Goal: Information Seeking & Learning: Find contact information

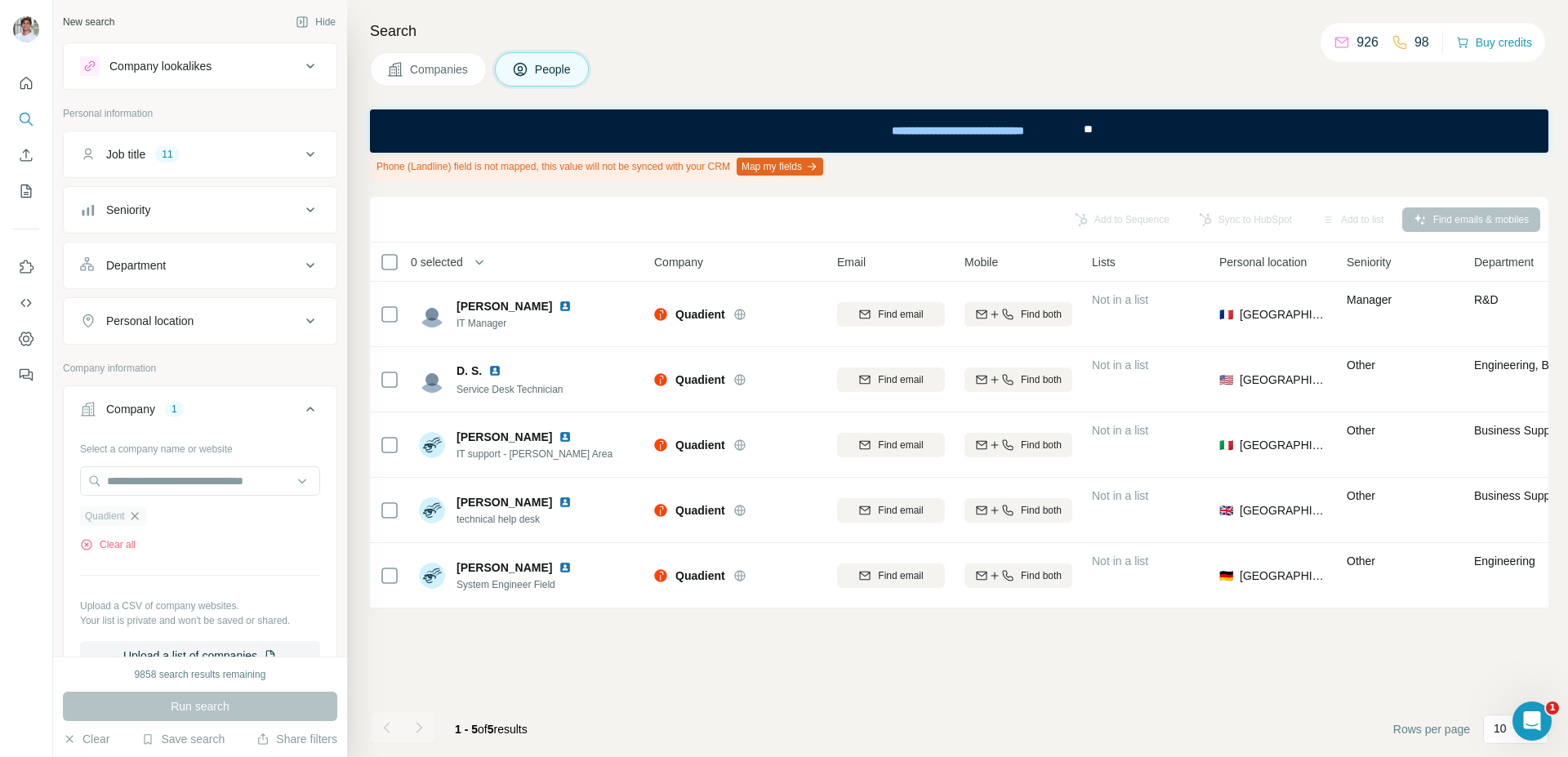
click at [138, 514] on icon "button" at bounding box center [134, 516] width 7 height 7
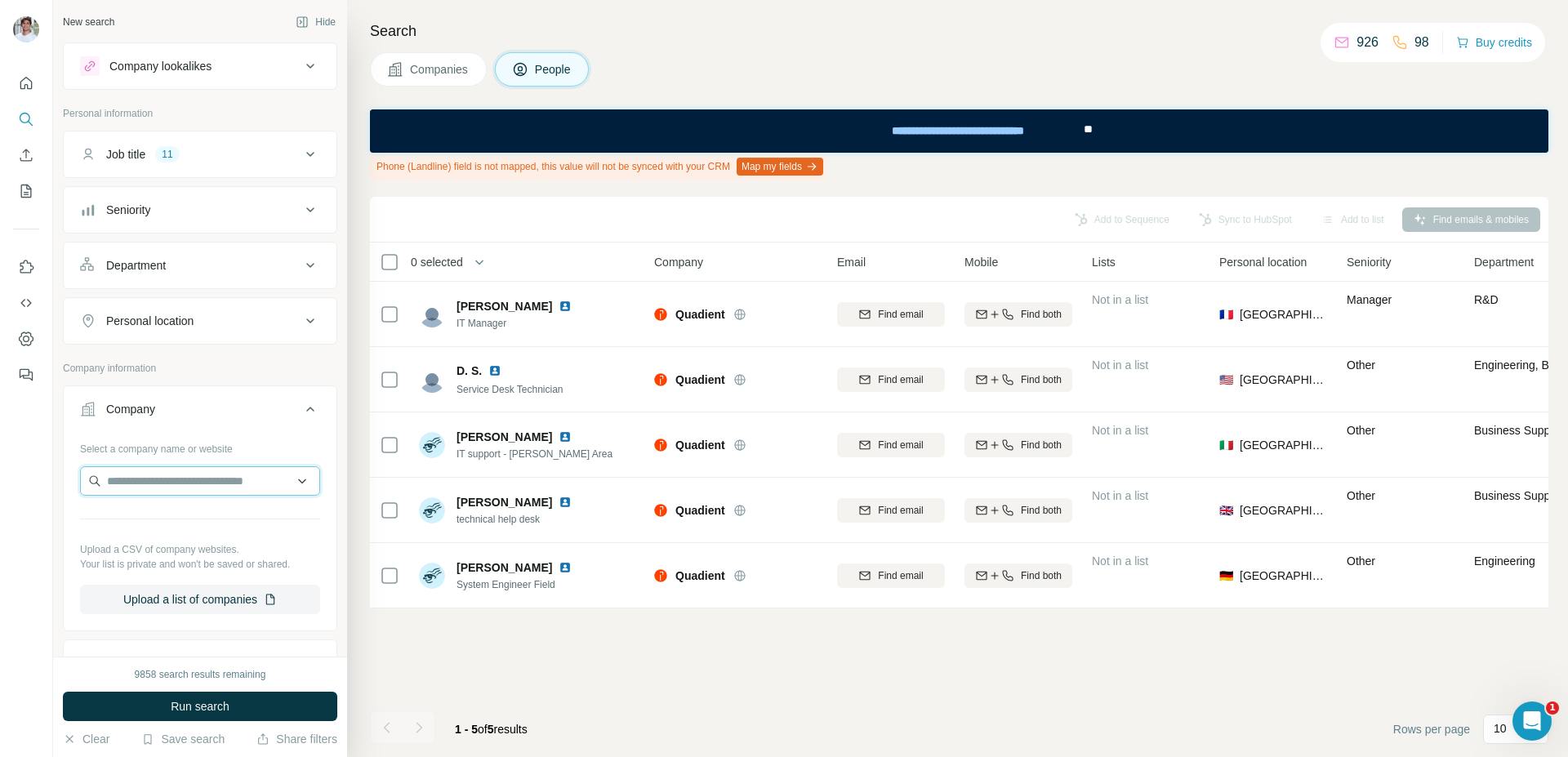
click at [154, 487] on input "text" at bounding box center [200, 481] width 240 height 29
paste input "**********"
type input "**********"
click at [262, 532] on div "ScentAir [DOMAIN_NAME]" at bounding box center [194, 525] width 219 height 44
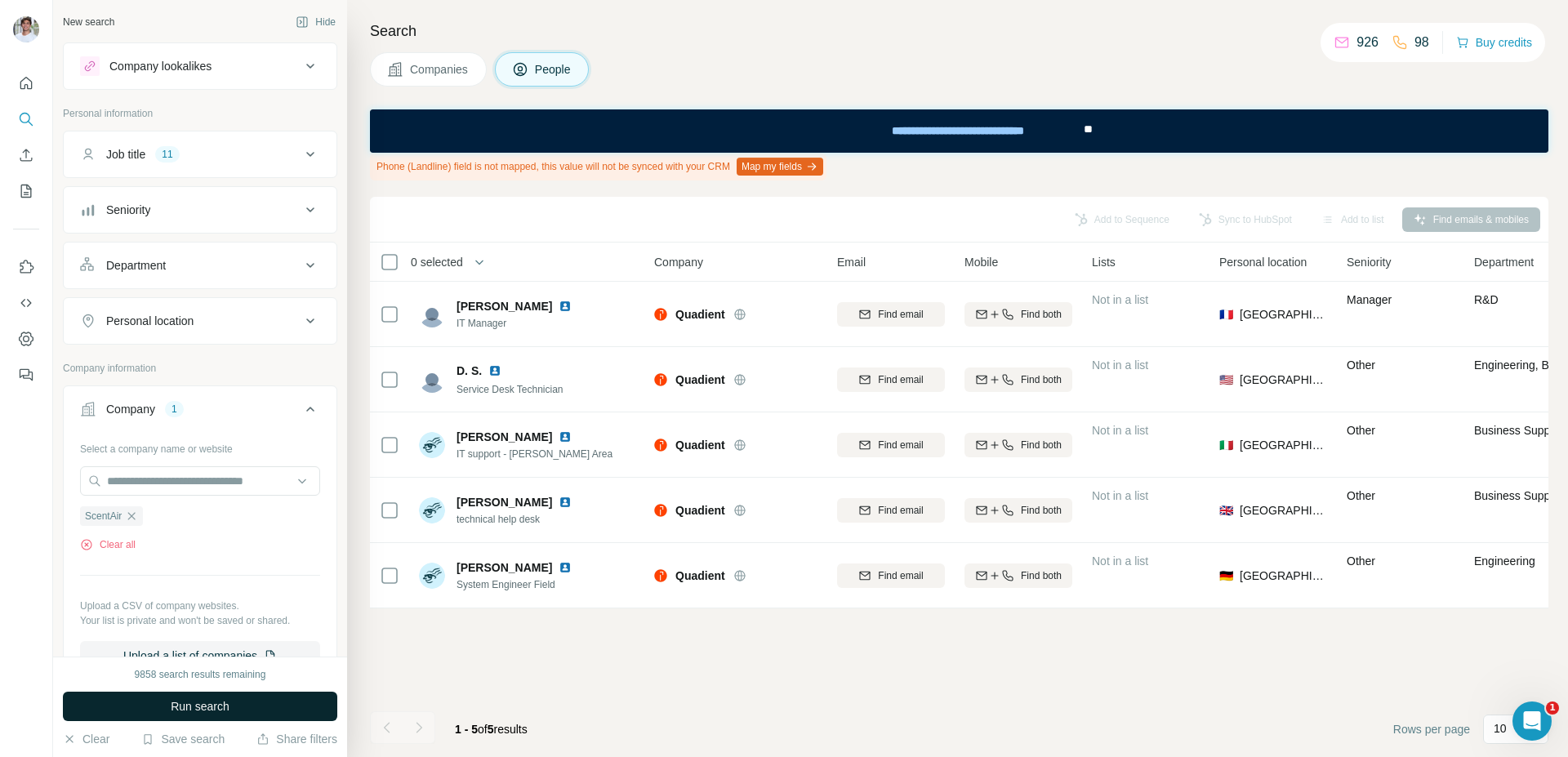
click at [182, 714] on span "Run search" at bounding box center [200, 707] width 59 height 17
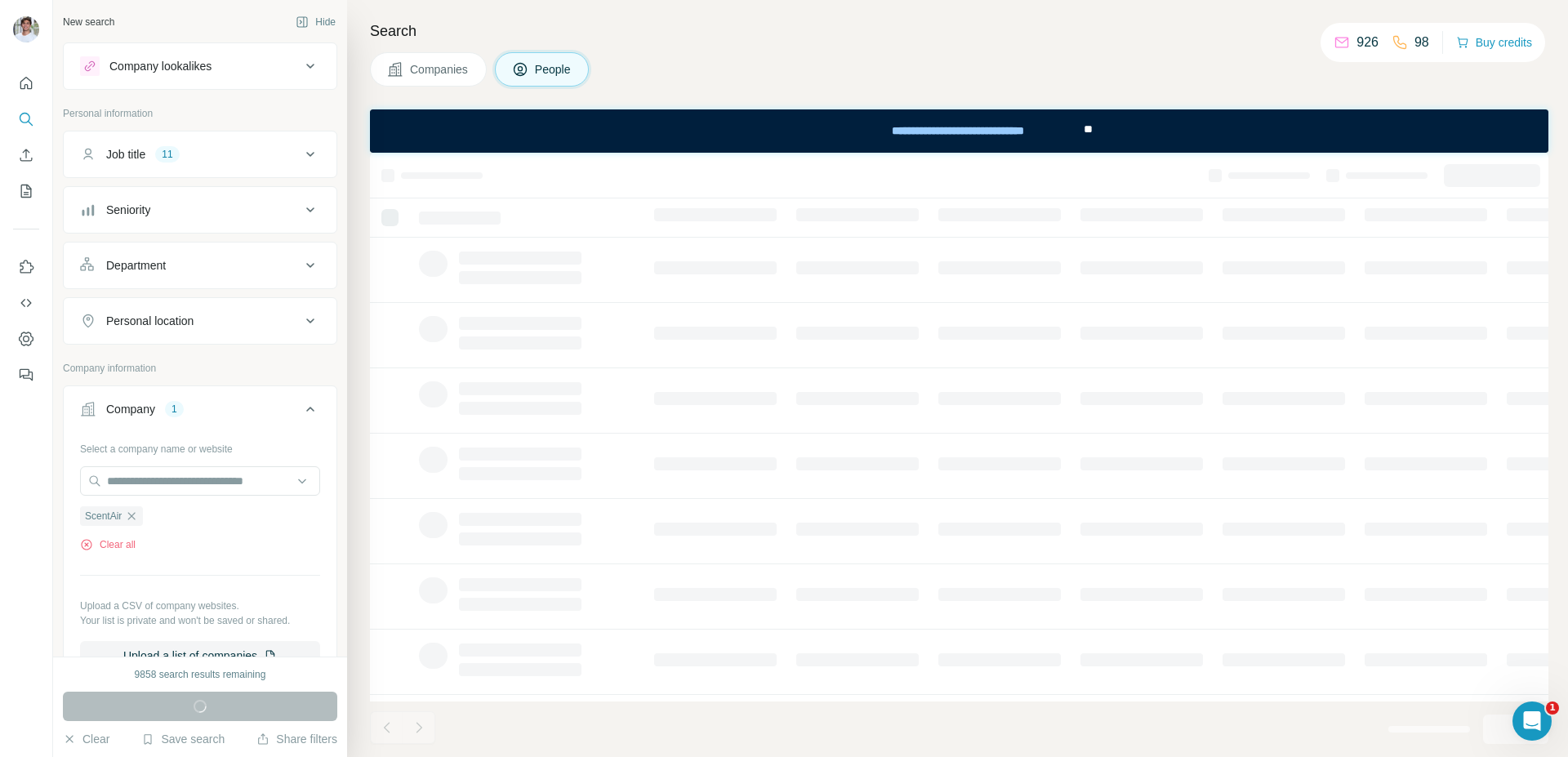
click at [439, 68] on span "Companies" at bounding box center [440, 70] width 60 height 17
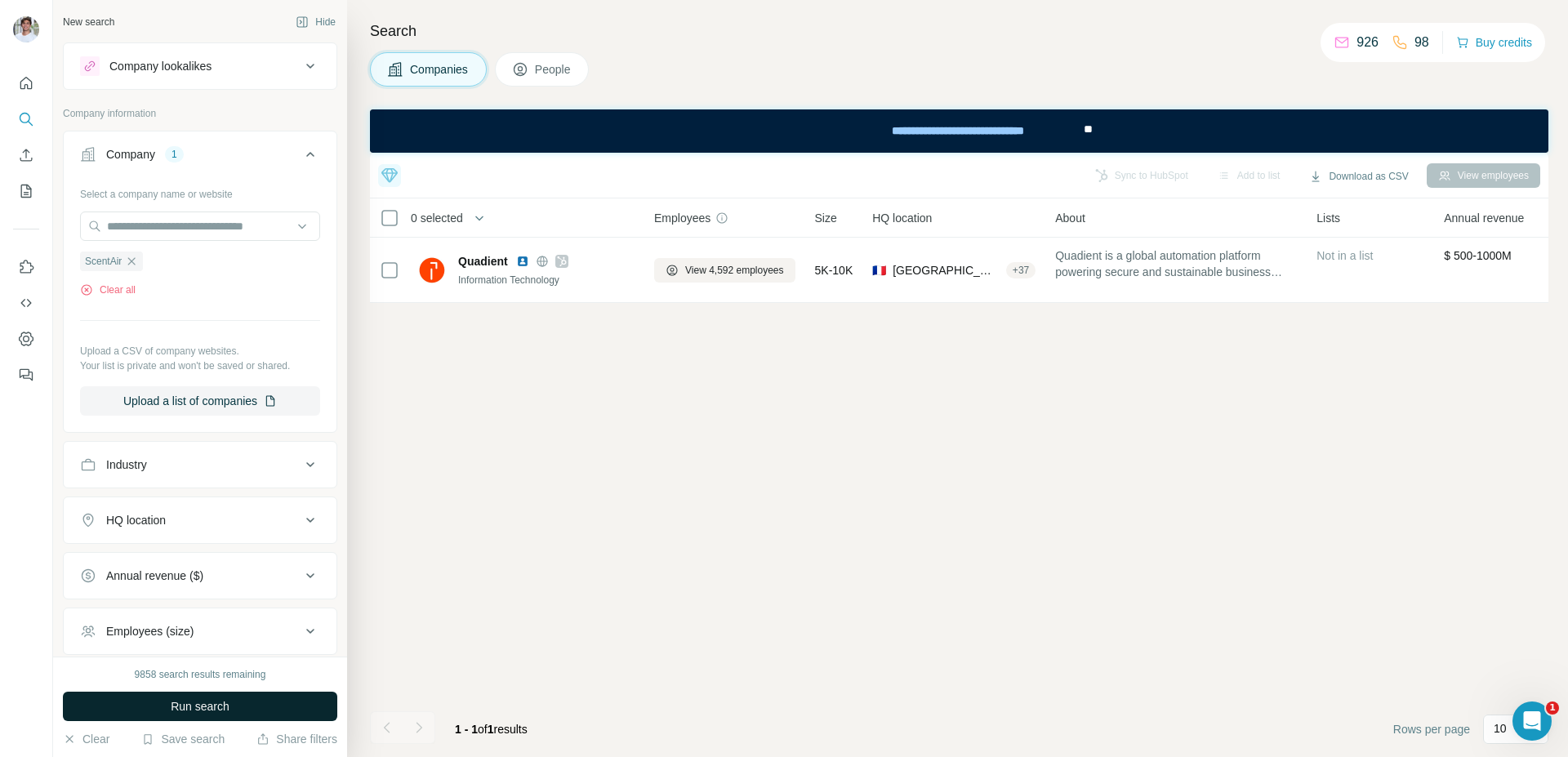
click at [215, 706] on span "Run search" at bounding box center [200, 707] width 59 height 17
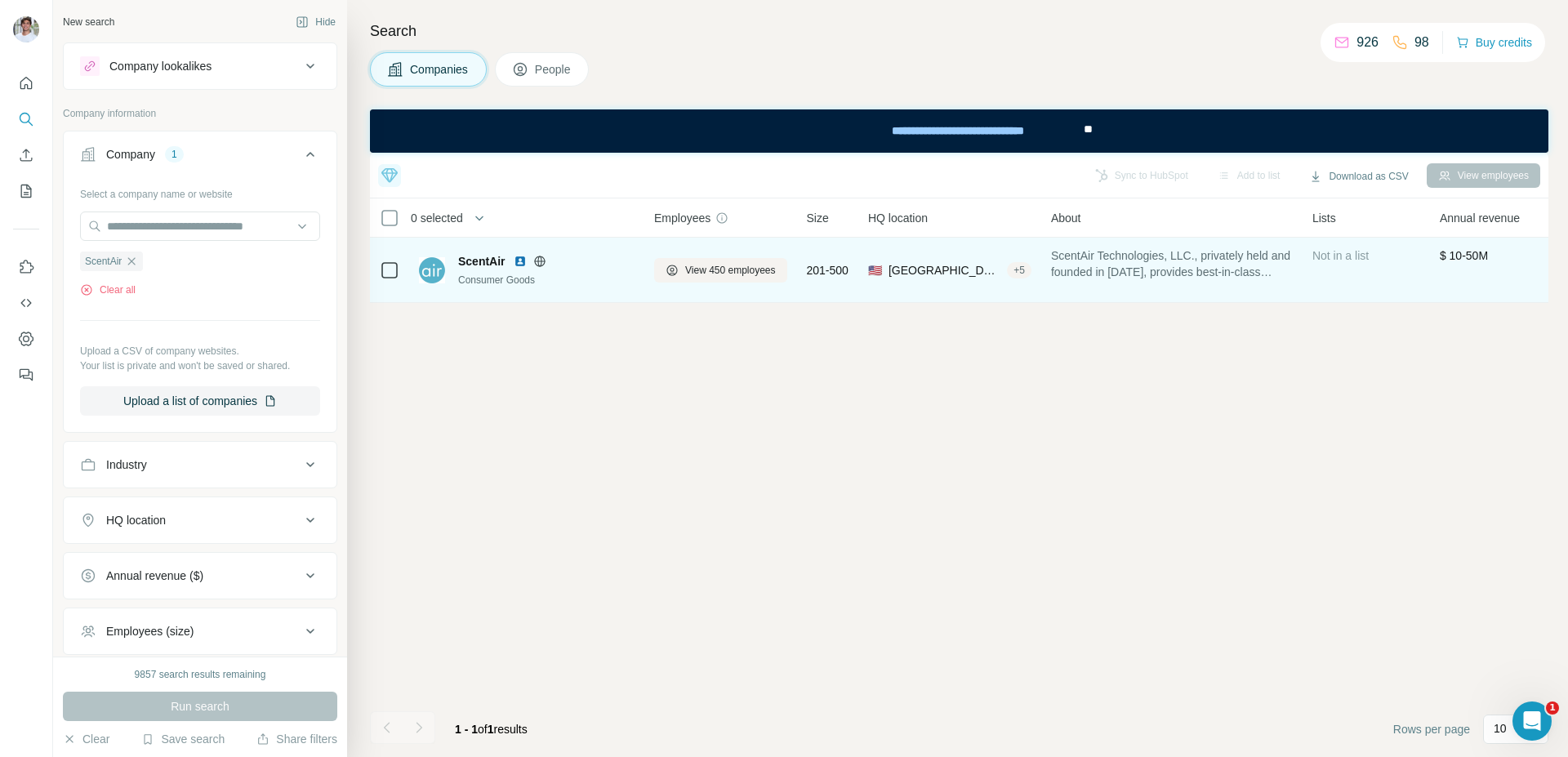
click at [520, 266] on img at bounding box center [520, 261] width 13 height 13
click at [732, 246] on td "View 450 employees" at bounding box center [721, 270] width 153 height 66
click at [722, 277] on span "View 450 employees" at bounding box center [730, 270] width 91 height 15
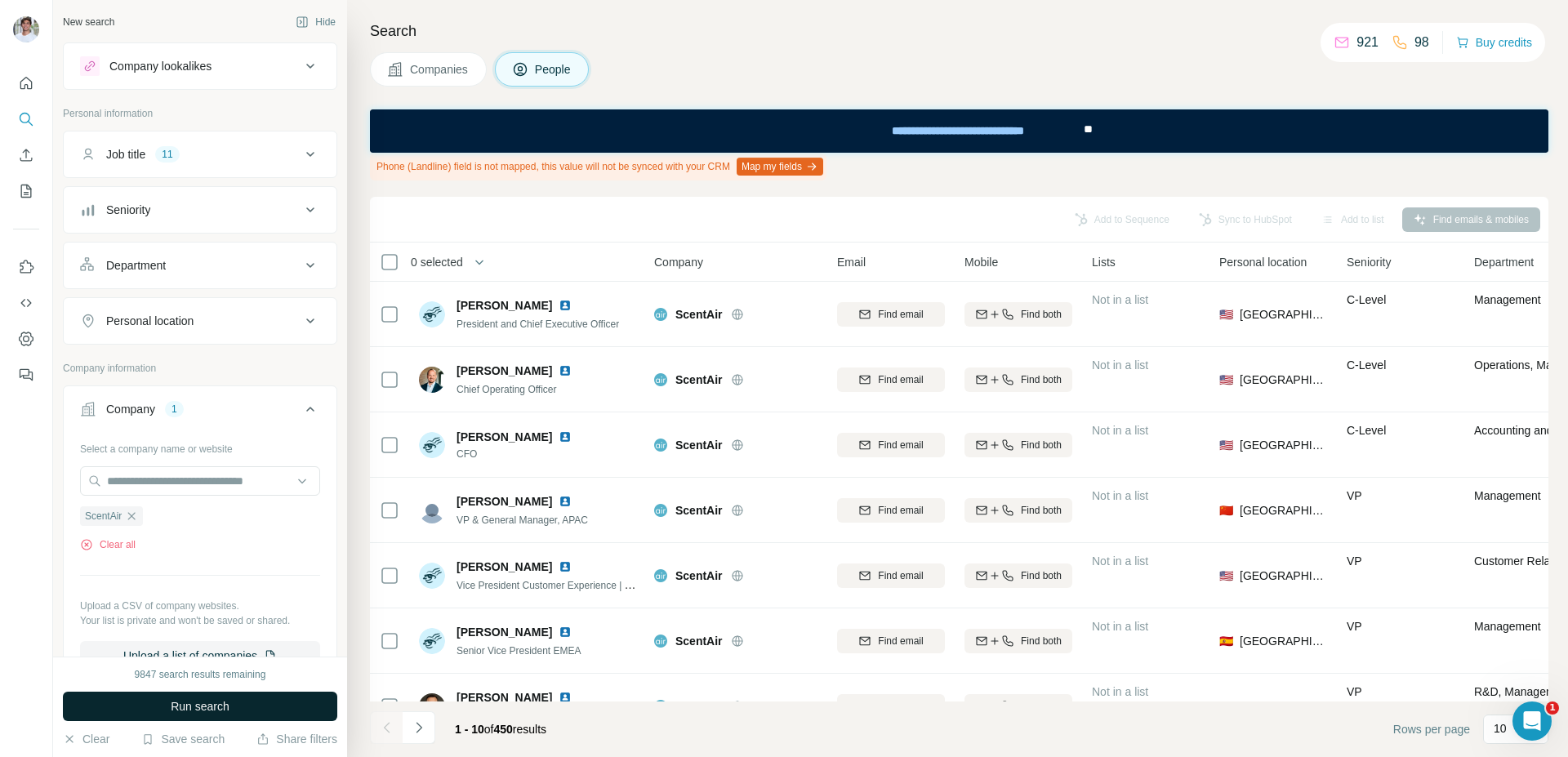
click at [266, 698] on button "Run search" at bounding box center [200, 706] width 274 height 29
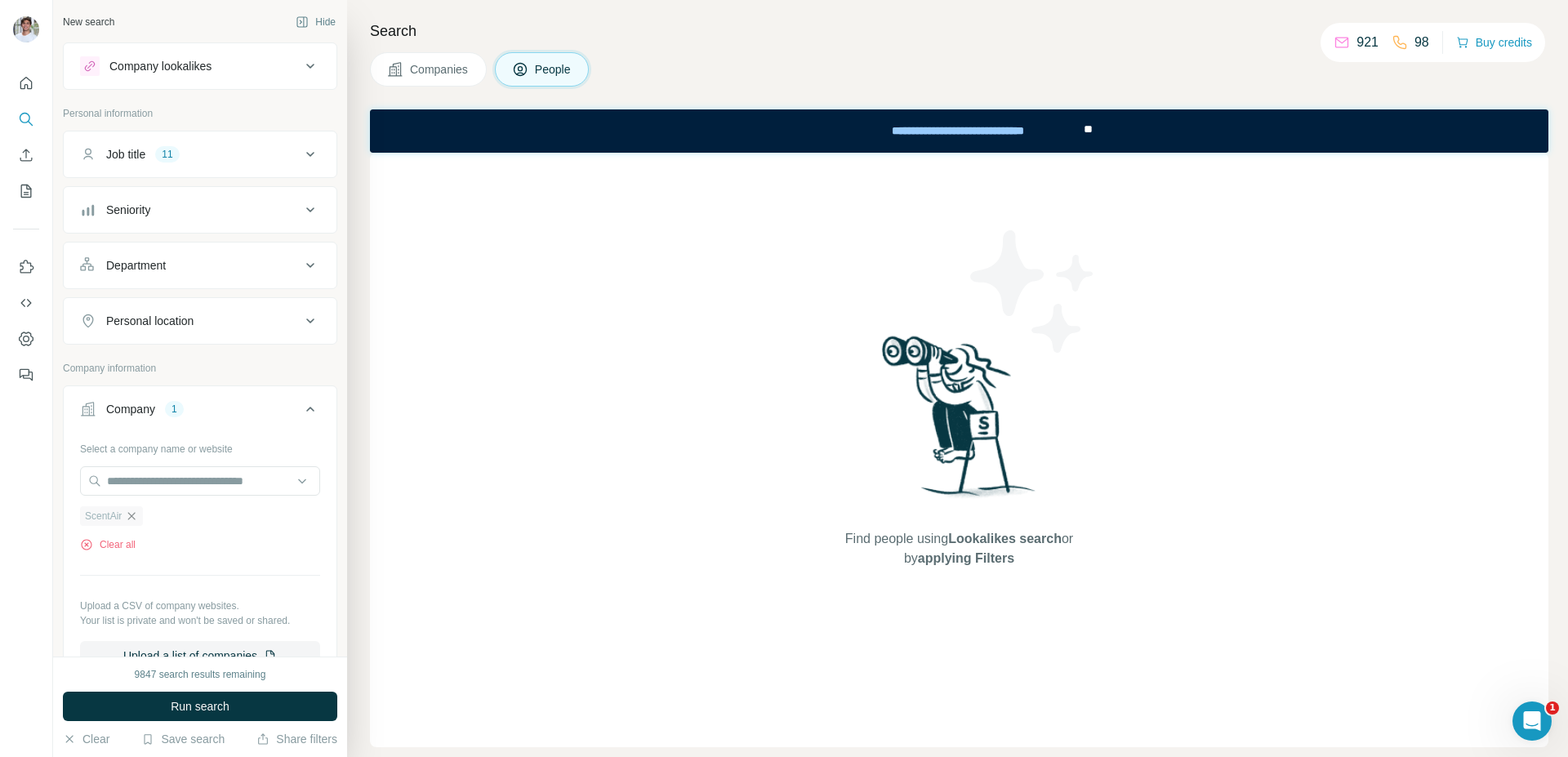
click at [132, 513] on icon "button" at bounding box center [131, 517] width 13 height 13
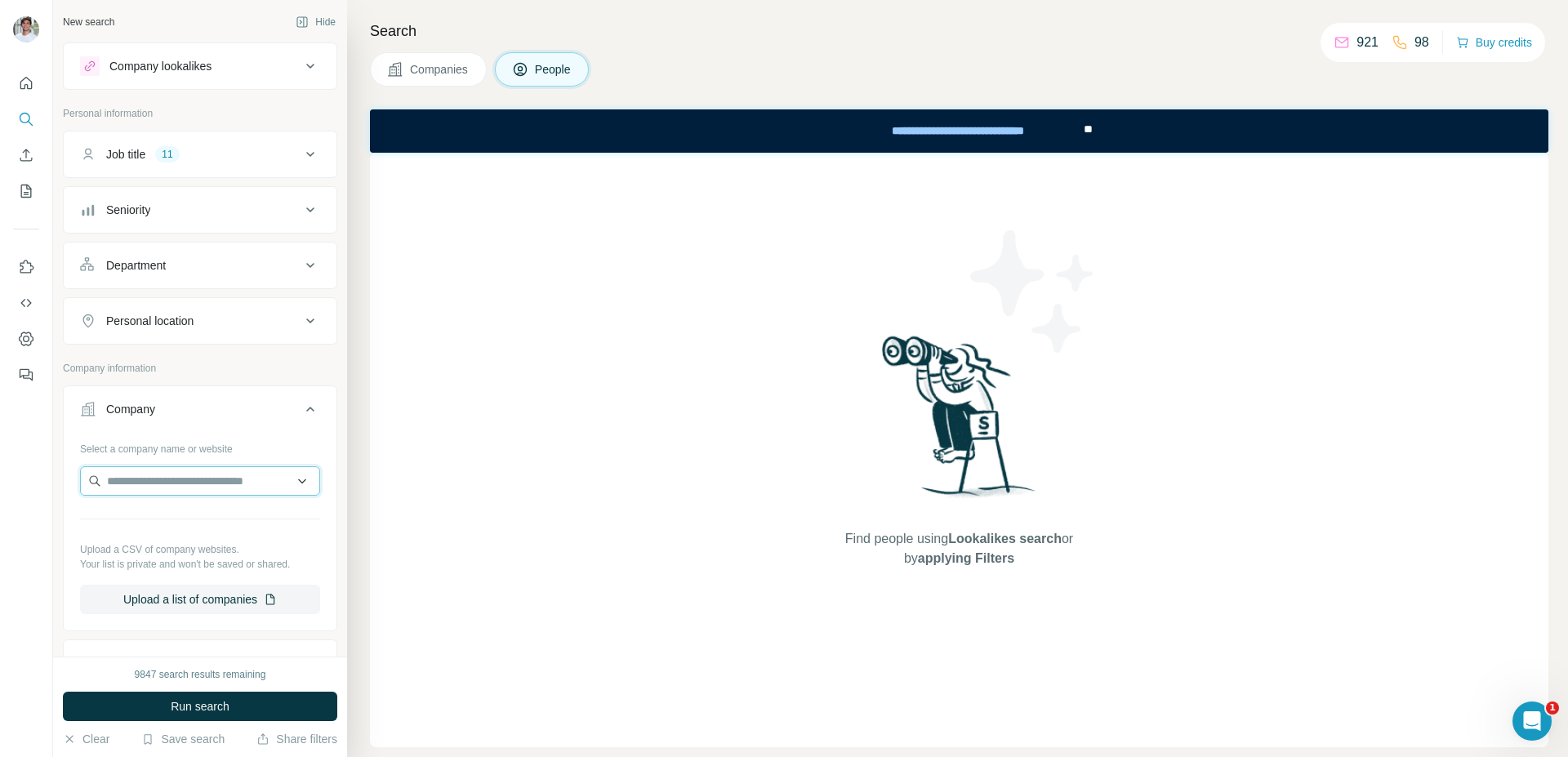
click at [172, 480] on input "text" at bounding box center [200, 481] width 240 height 29
paste input "**********"
type input "**********"
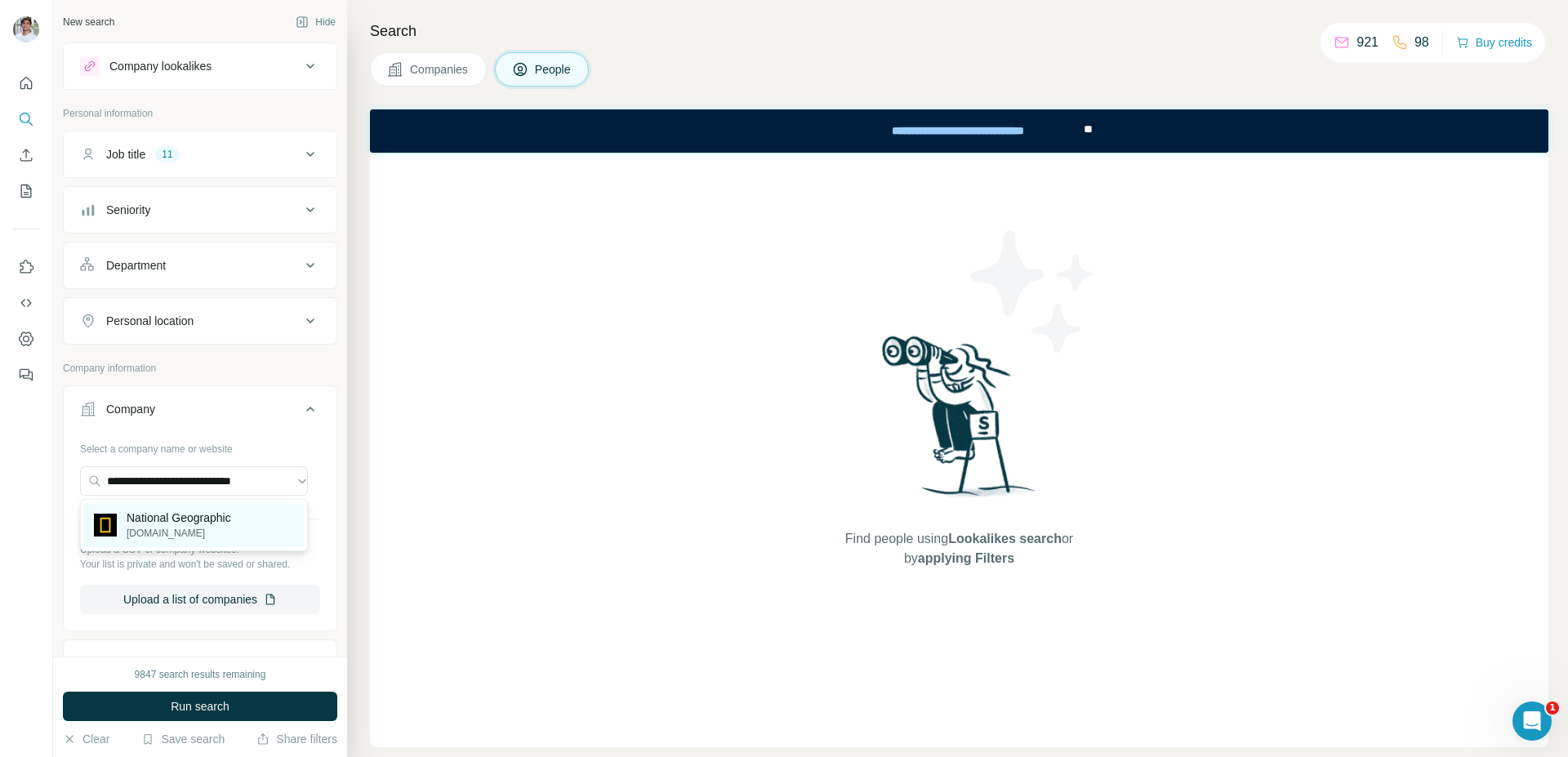
click at [159, 524] on p "National Geographic" at bounding box center [179, 518] width 105 height 17
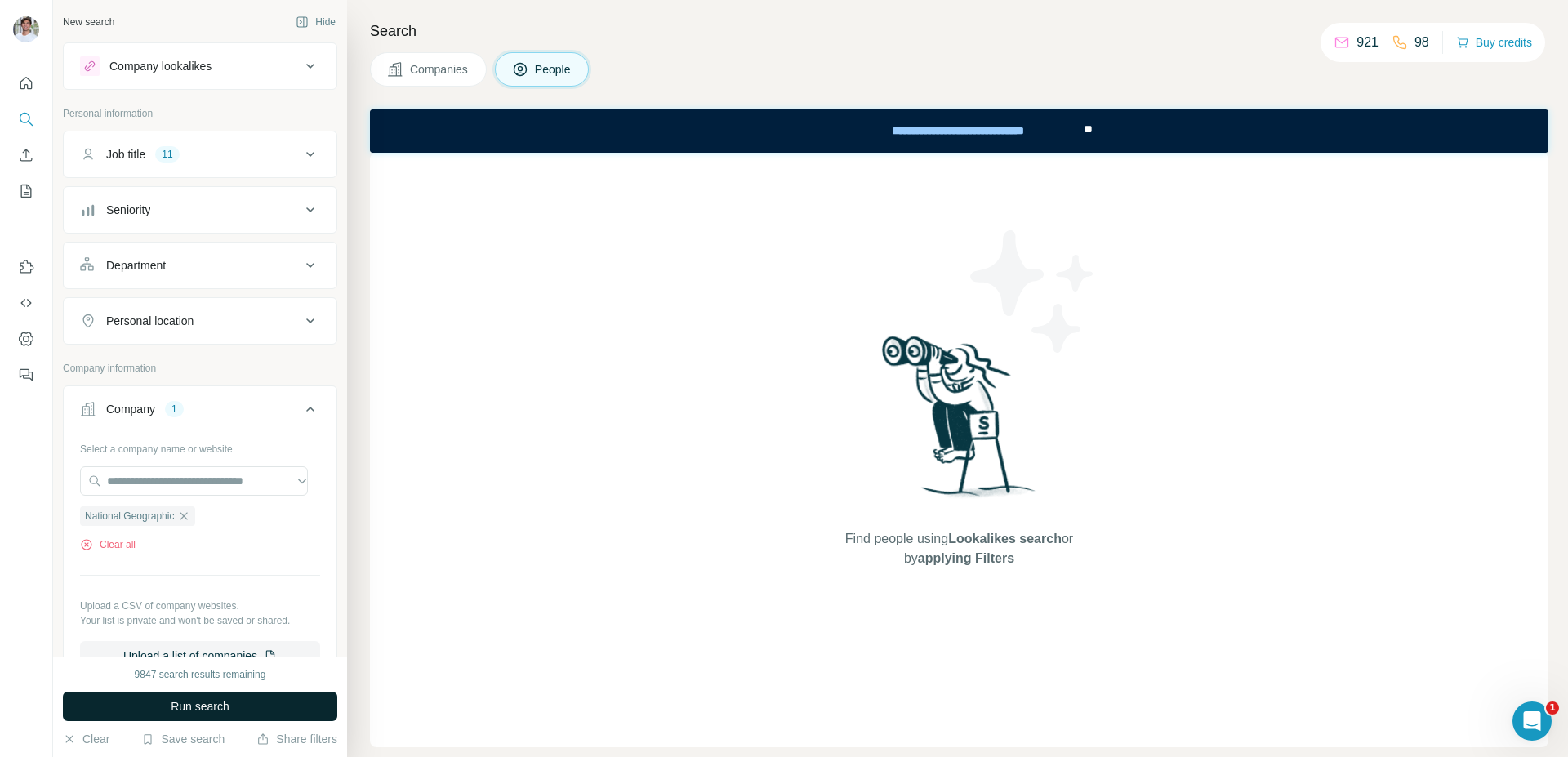
click at [165, 714] on button "Run search" at bounding box center [200, 706] width 274 height 29
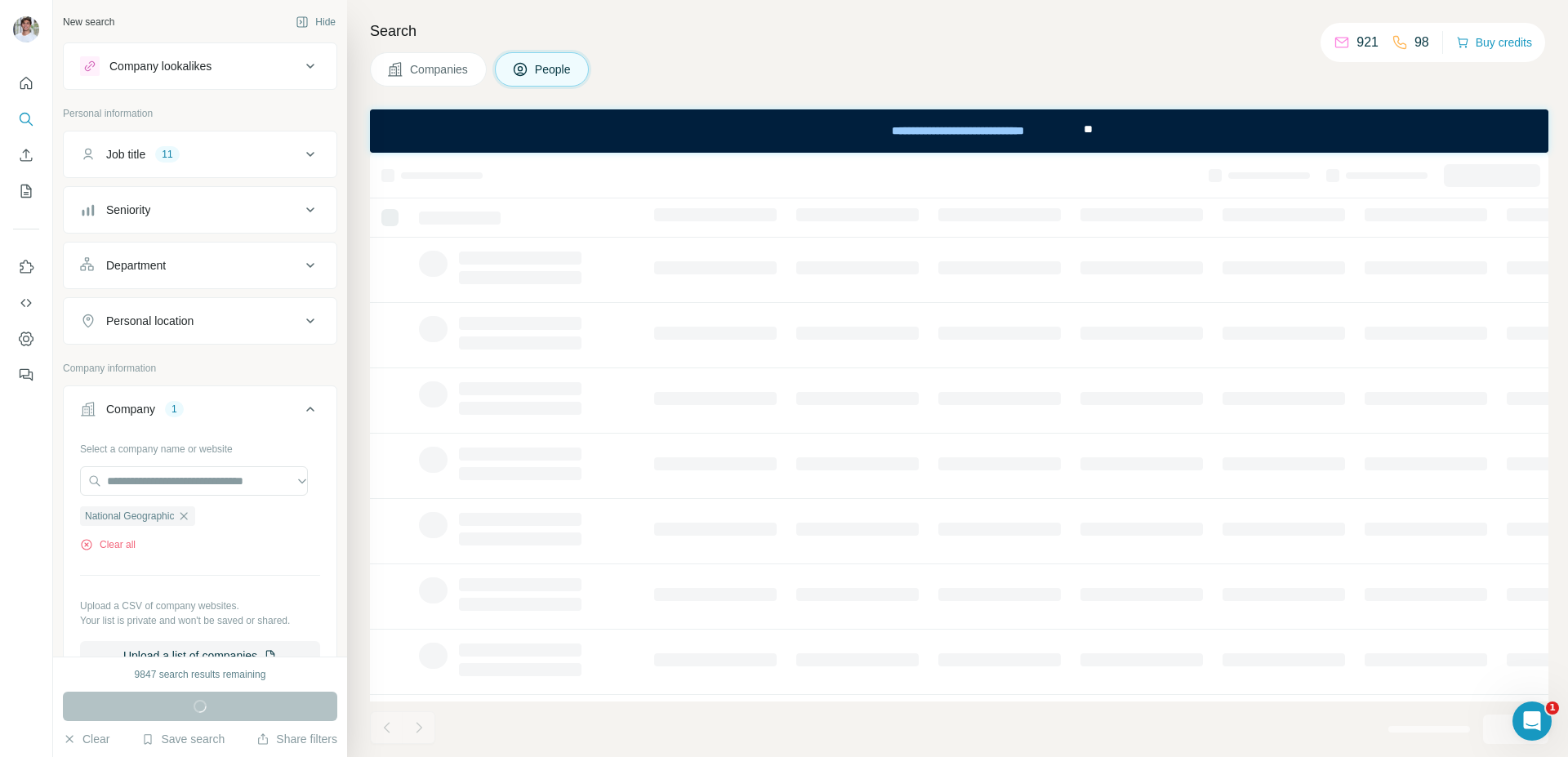
click at [449, 77] on span "Companies" at bounding box center [440, 70] width 60 height 17
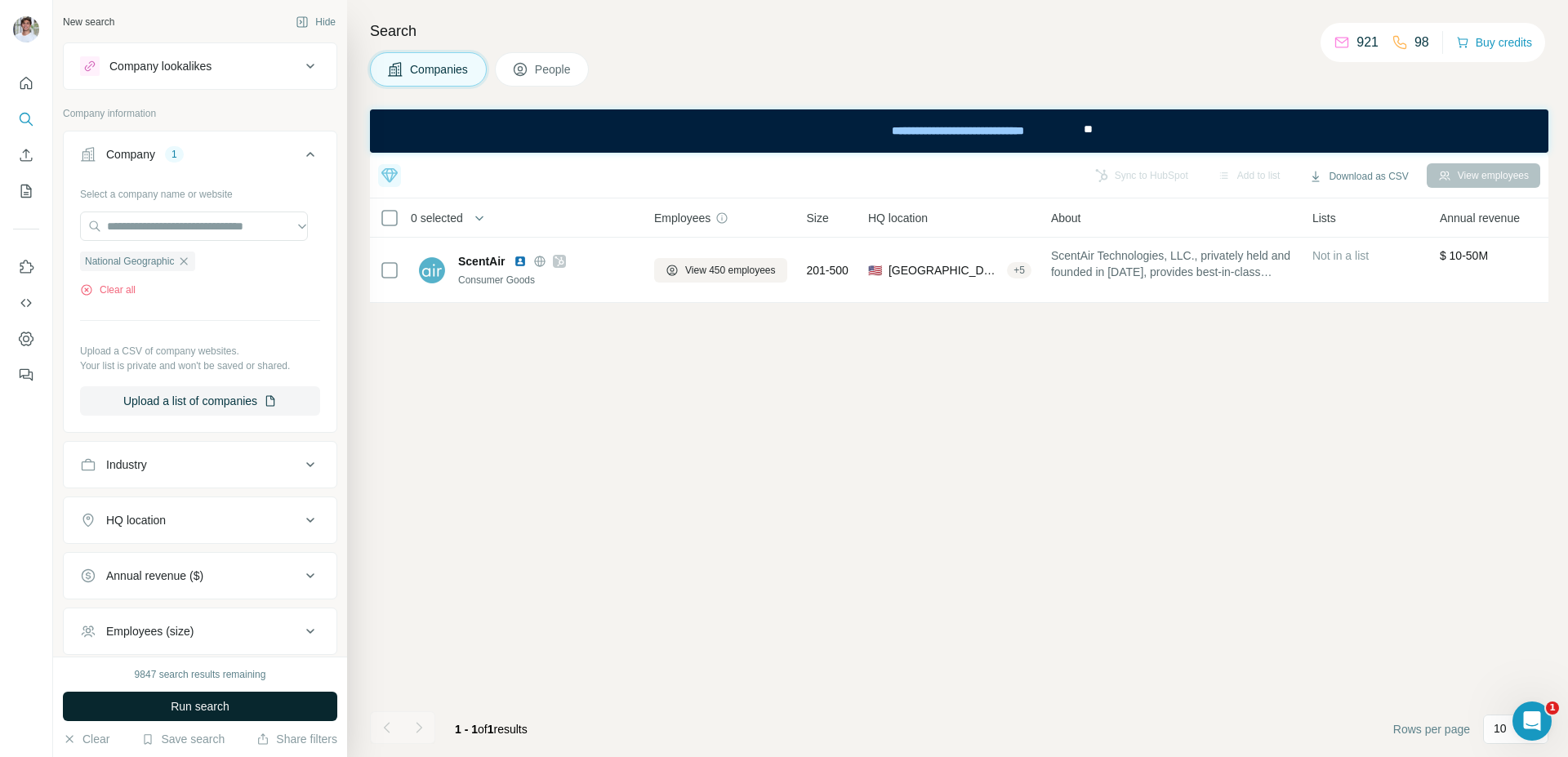
click at [184, 714] on span "Run search" at bounding box center [200, 707] width 59 height 17
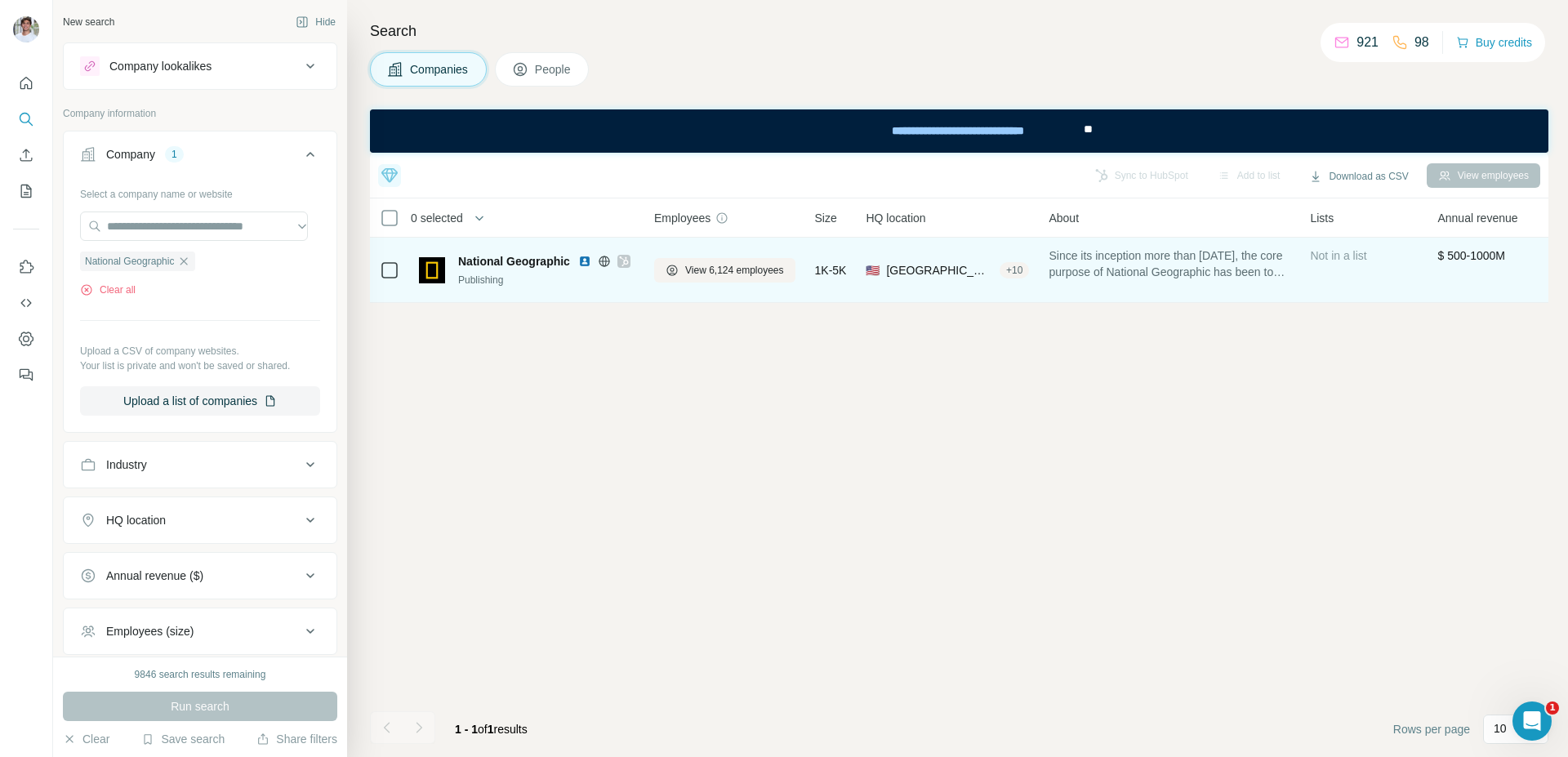
click at [586, 260] on img at bounding box center [584, 261] width 13 height 13
click at [732, 263] on span "View 6,124 employees" at bounding box center [734, 270] width 99 height 15
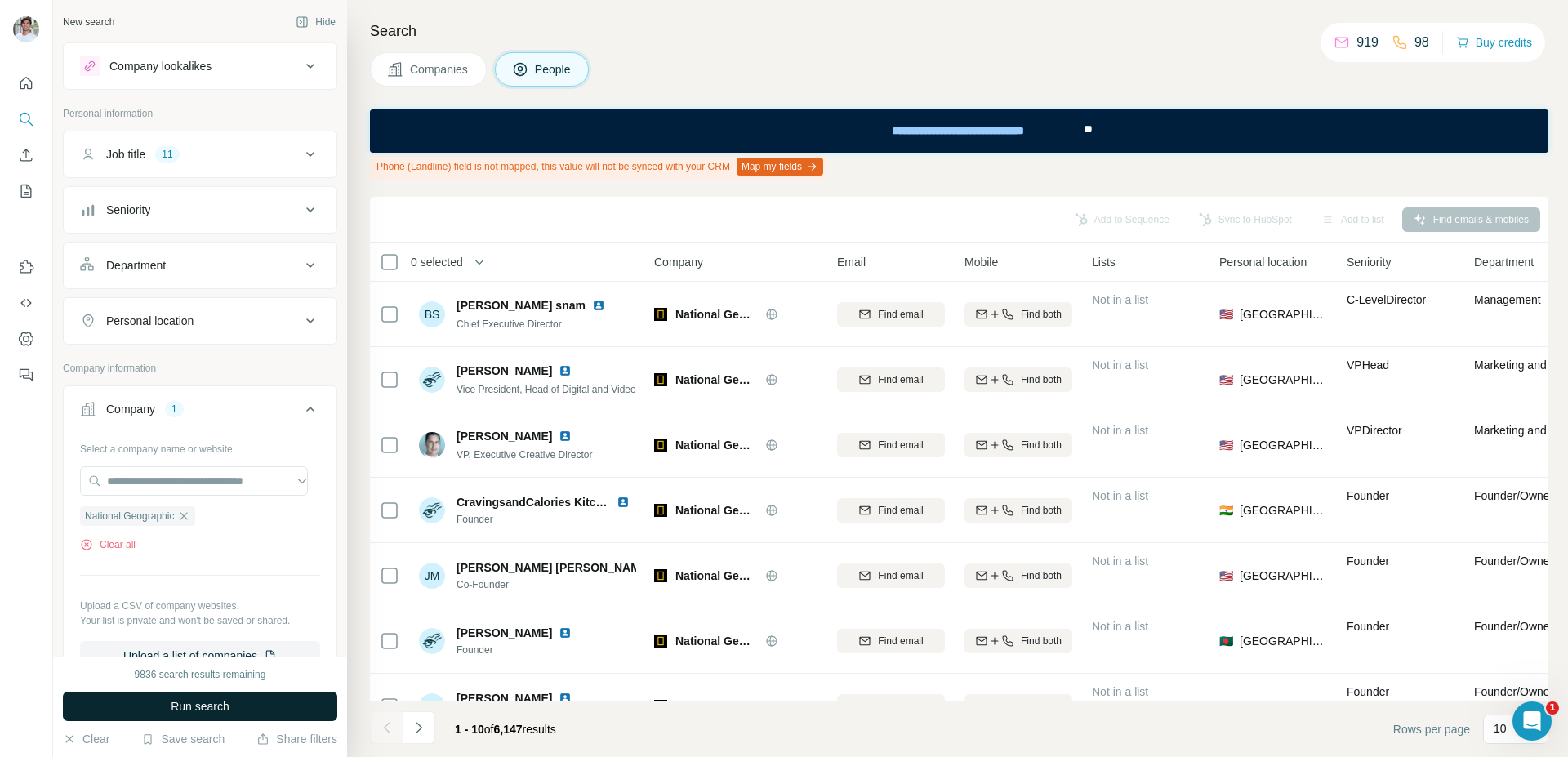
click at [283, 700] on button "Run search" at bounding box center [200, 706] width 274 height 29
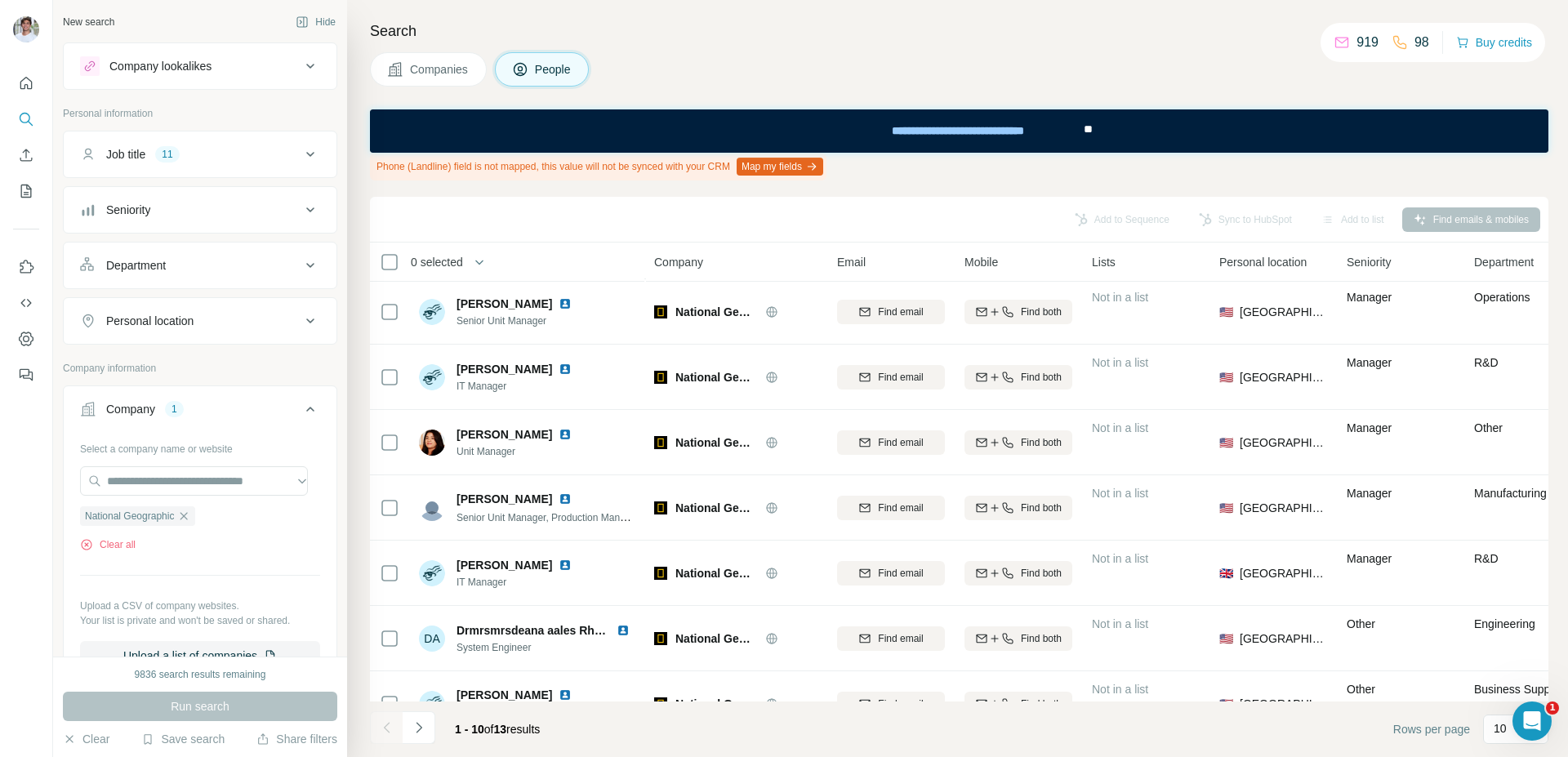
scroll to position [213, 0]
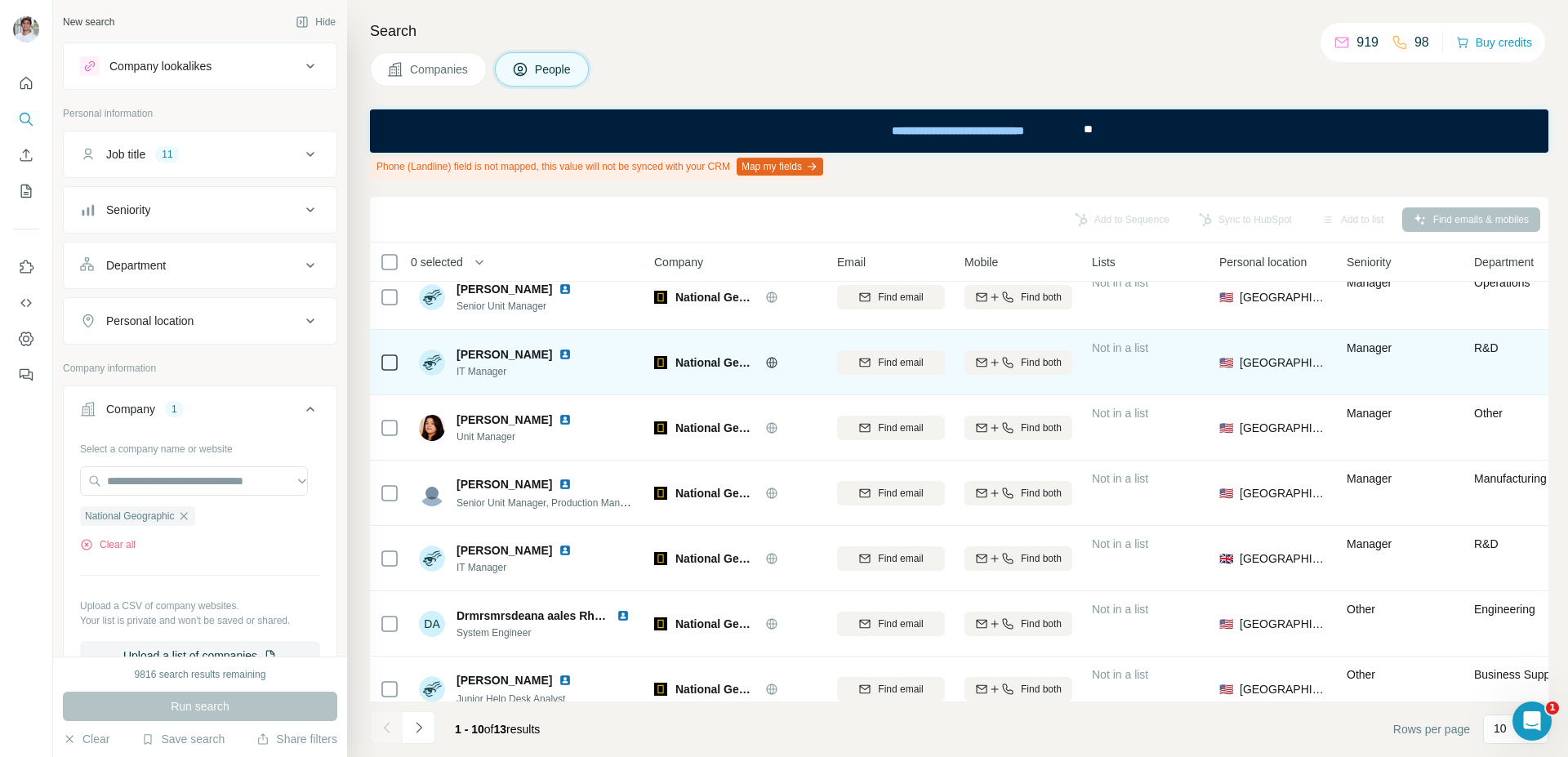
click at [559, 354] on img at bounding box center [565, 354] width 13 height 13
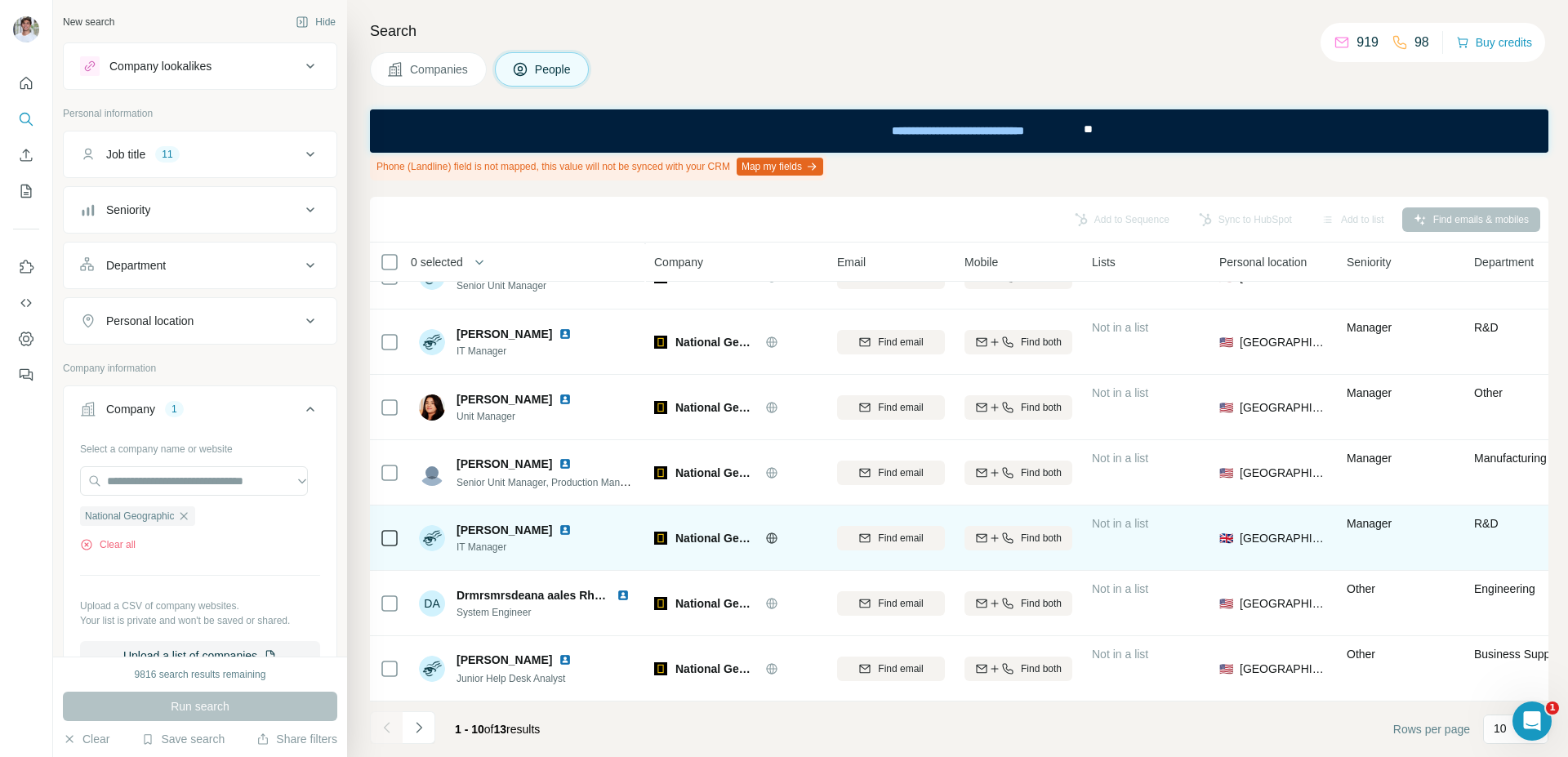
click at [559, 523] on img at bounding box center [565, 530] width 13 height 13
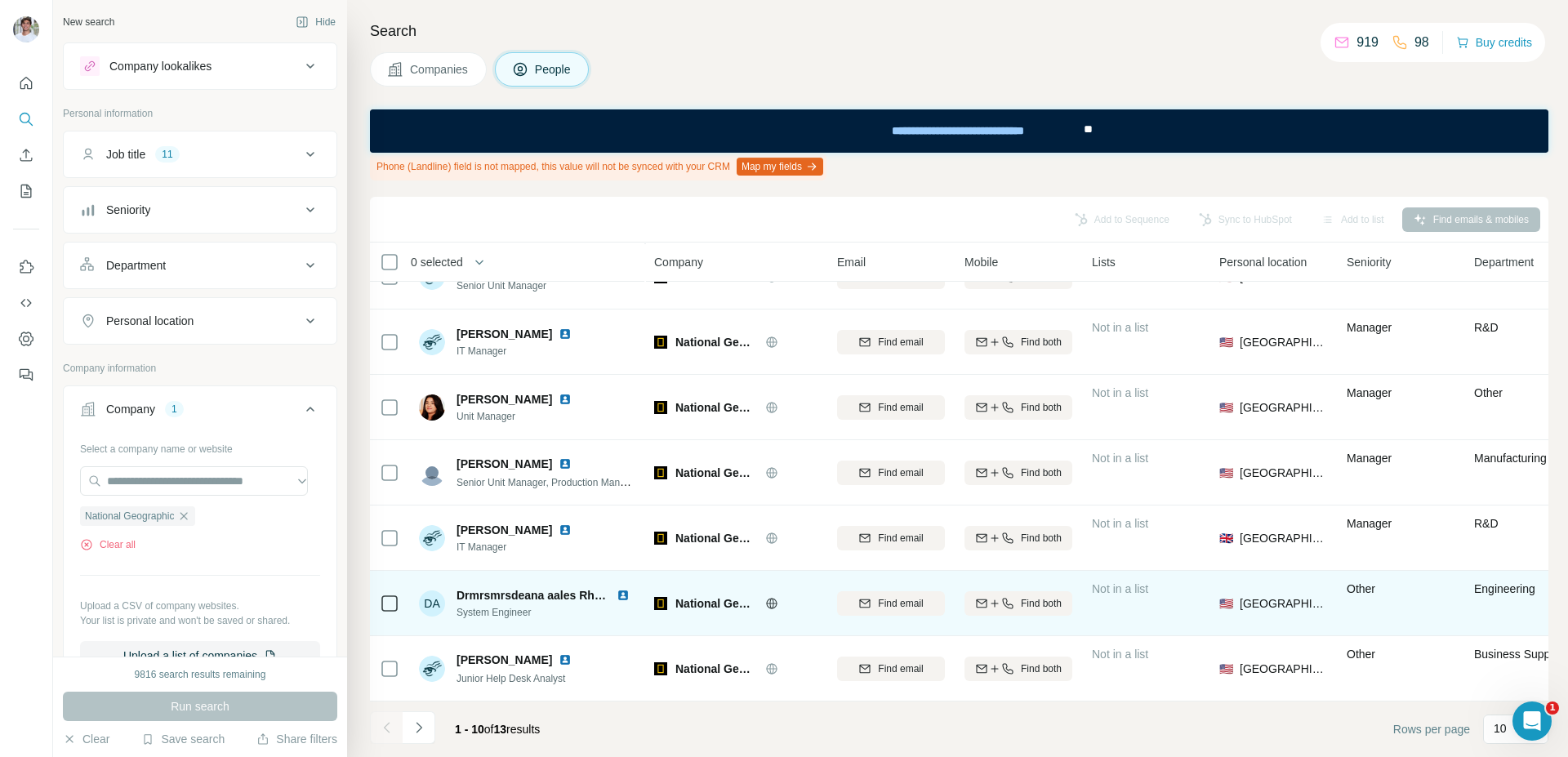
click at [619, 589] on img at bounding box center [623, 596] width 13 height 13
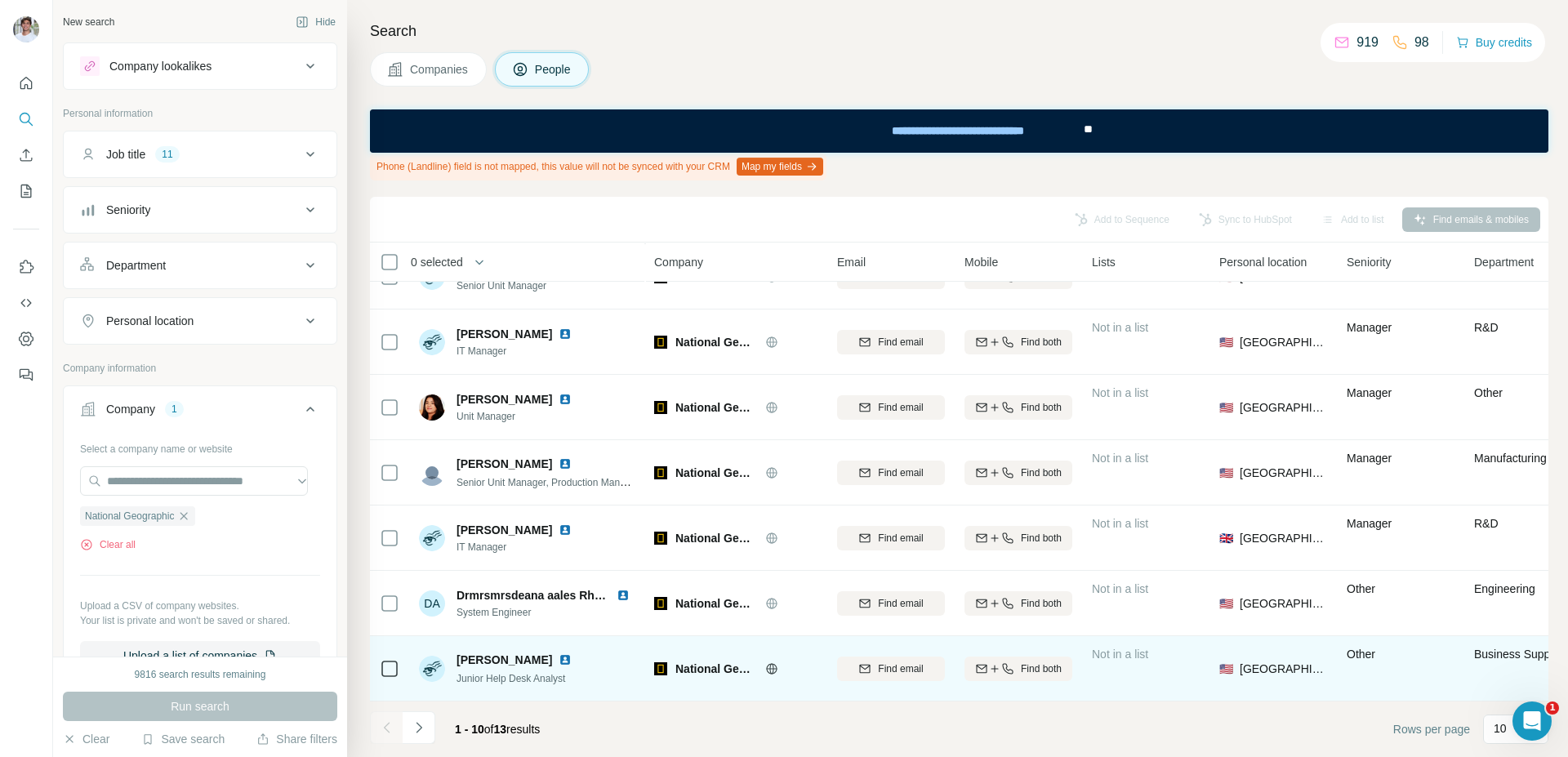
click at [559, 654] on img at bounding box center [565, 661] width 13 height 13
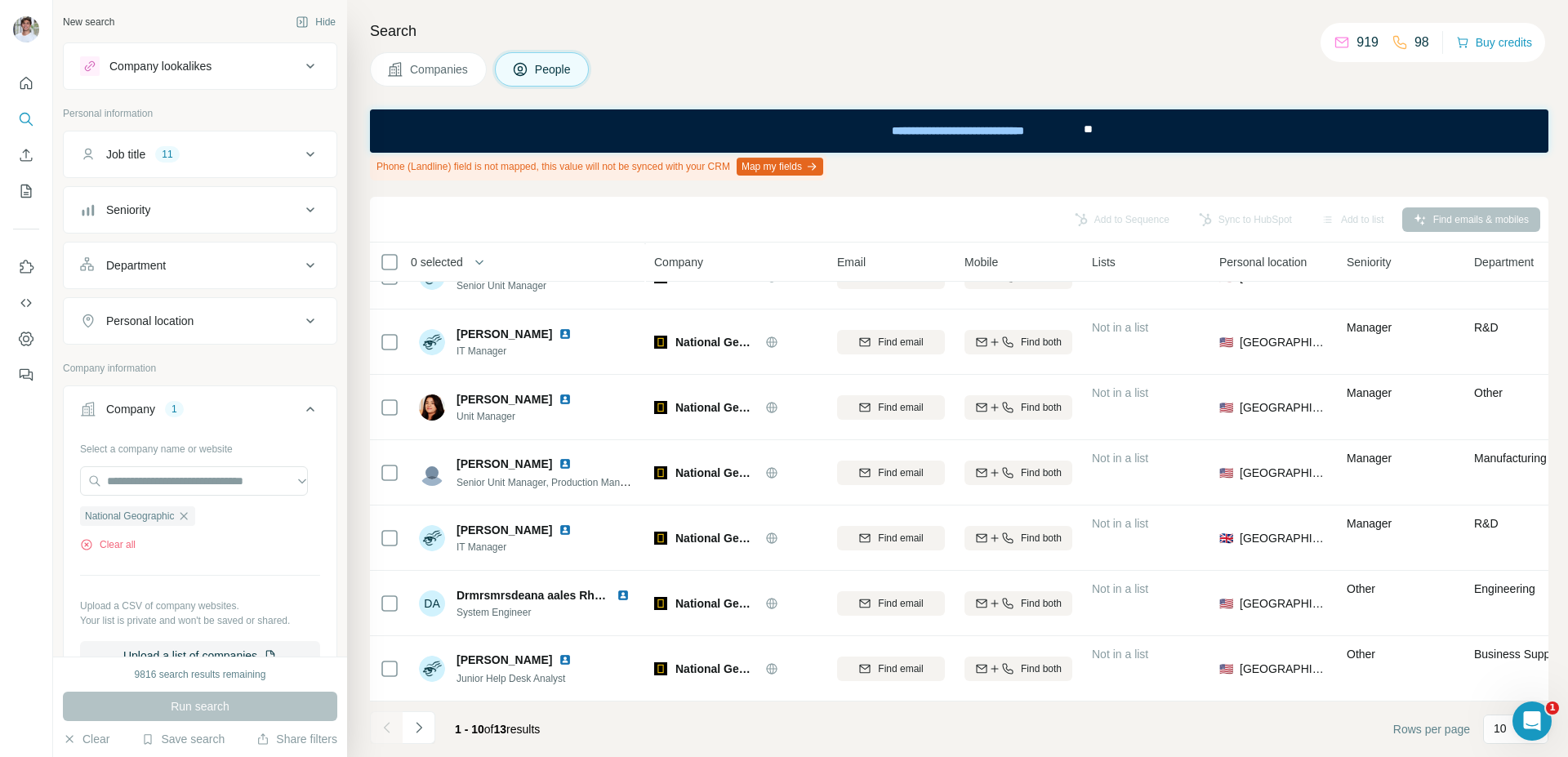
click at [427, 724] on icon "Navigate to next page" at bounding box center [419, 728] width 17 height 17
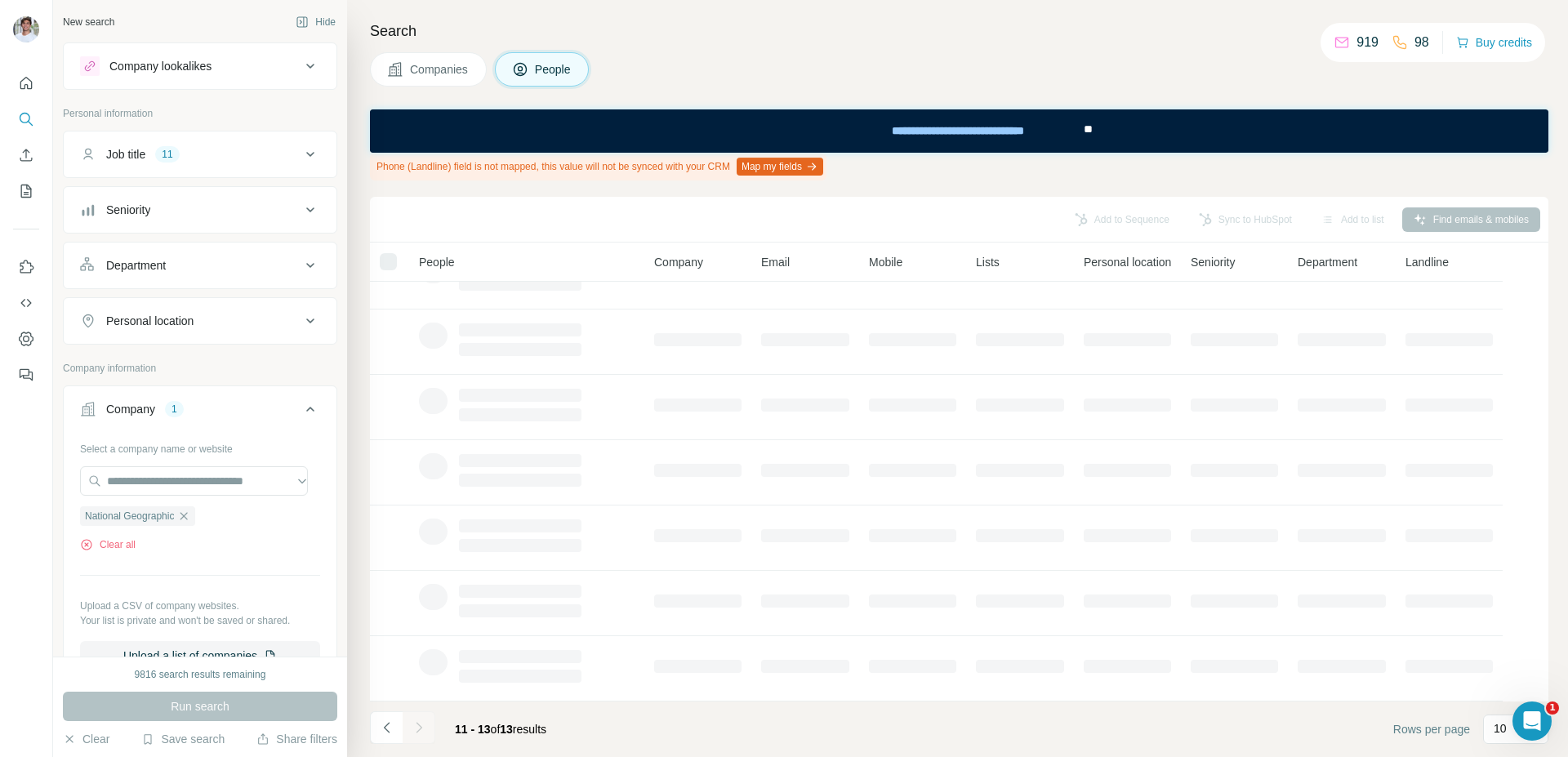
scroll to position [0, 0]
